Goal: Go to known website: Go to known website

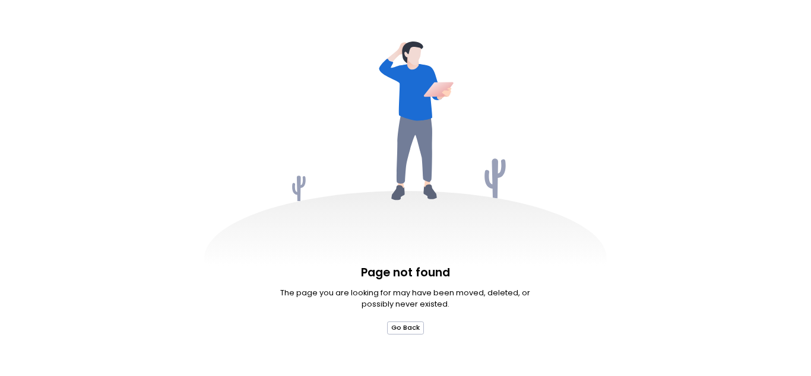
click at [406, 328] on button "Go Back" at bounding box center [405, 328] width 37 height 13
click at [406, 188] on icon at bounding box center [405, 184] width 403 height 285
click at [405, 299] on p "The page you are looking for may have been moved, deleted, or possibly never ex…" at bounding box center [405, 298] width 253 height 23
click at [406, 328] on button "Go Back" at bounding box center [405, 328] width 37 height 13
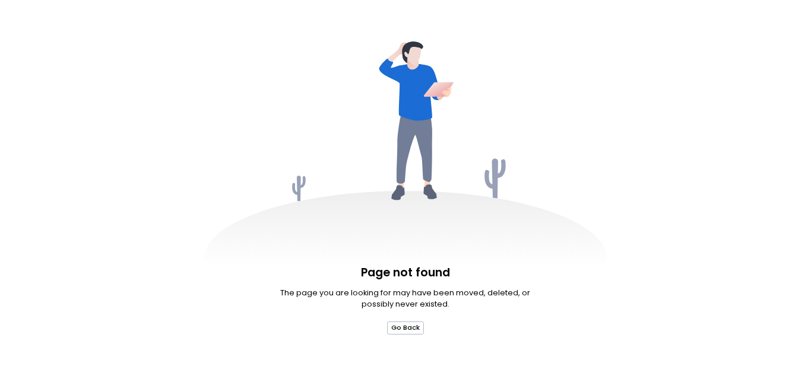
click at [406, 188] on icon at bounding box center [405, 184] width 403 height 285
click at [405, 299] on p "The page you are looking for may have been moved, deleted, or possibly never ex…" at bounding box center [405, 298] width 253 height 23
click at [406, 328] on button "Go Back" at bounding box center [405, 328] width 37 height 13
click at [406, 188] on icon at bounding box center [405, 184] width 403 height 285
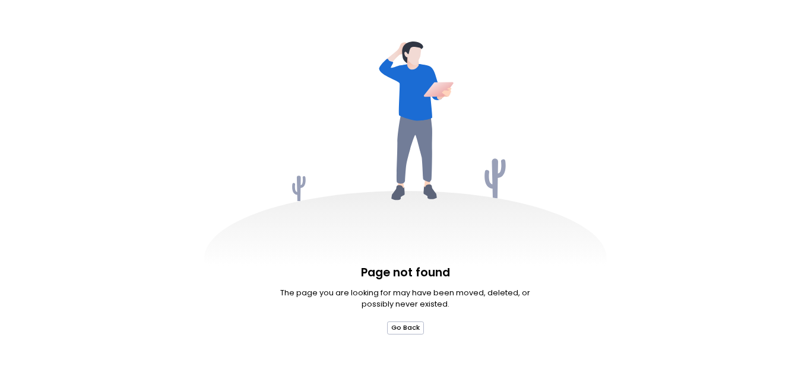
click at [405, 299] on p "The page you are looking for may have been moved, deleted, or possibly never ex…" at bounding box center [405, 298] width 253 height 23
